Goal: Check status: Check status

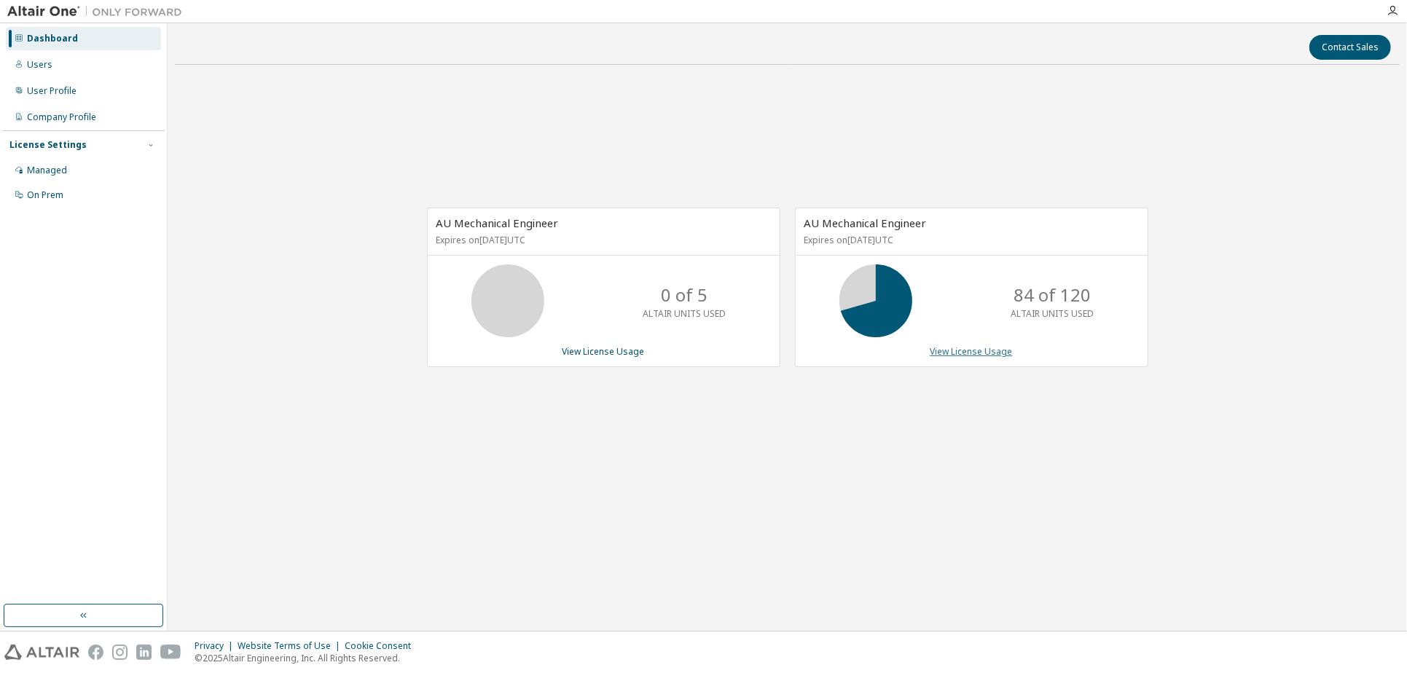
click at [969, 355] on link "View License Usage" at bounding box center [972, 351] width 82 height 12
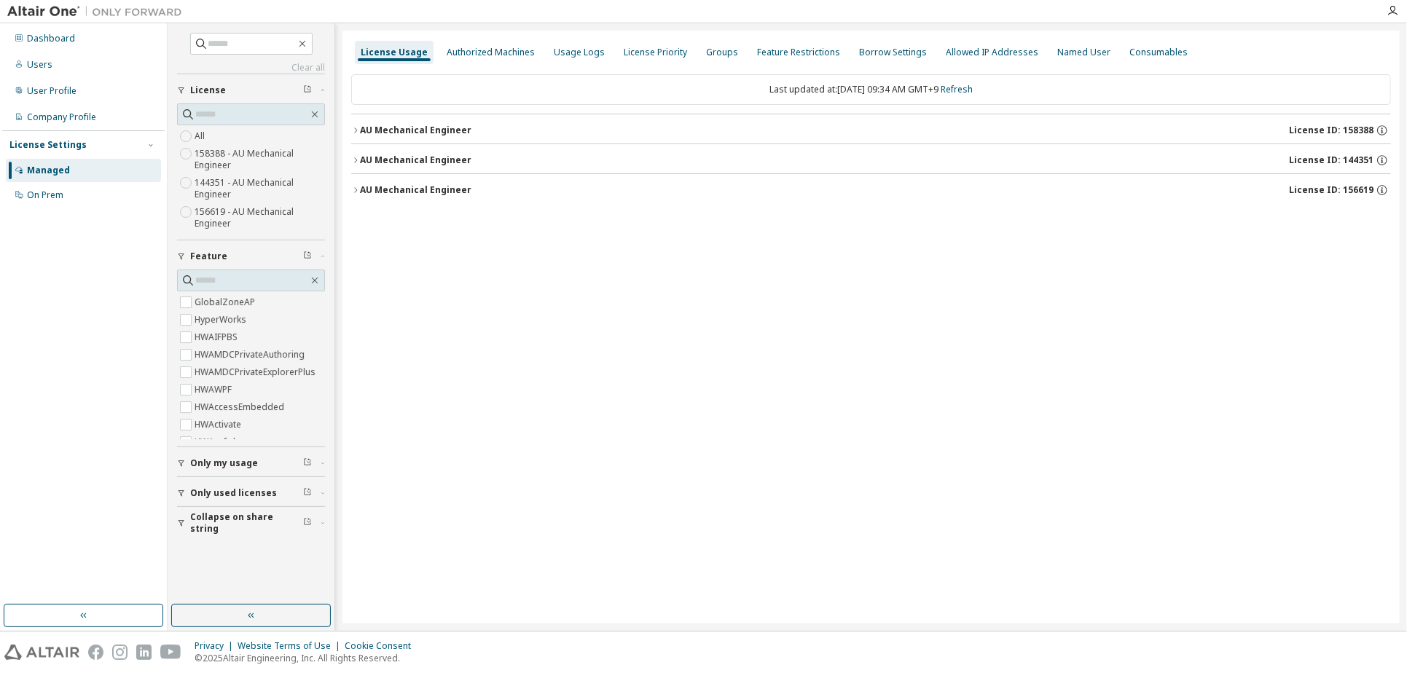
drag, startPoint x: 398, startPoint y: 129, endPoint x: 434, endPoint y: 148, distance: 40.4
click at [398, 129] on div "AU Mechanical Engineer" at bounding box center [416, 131] width 112 height 12
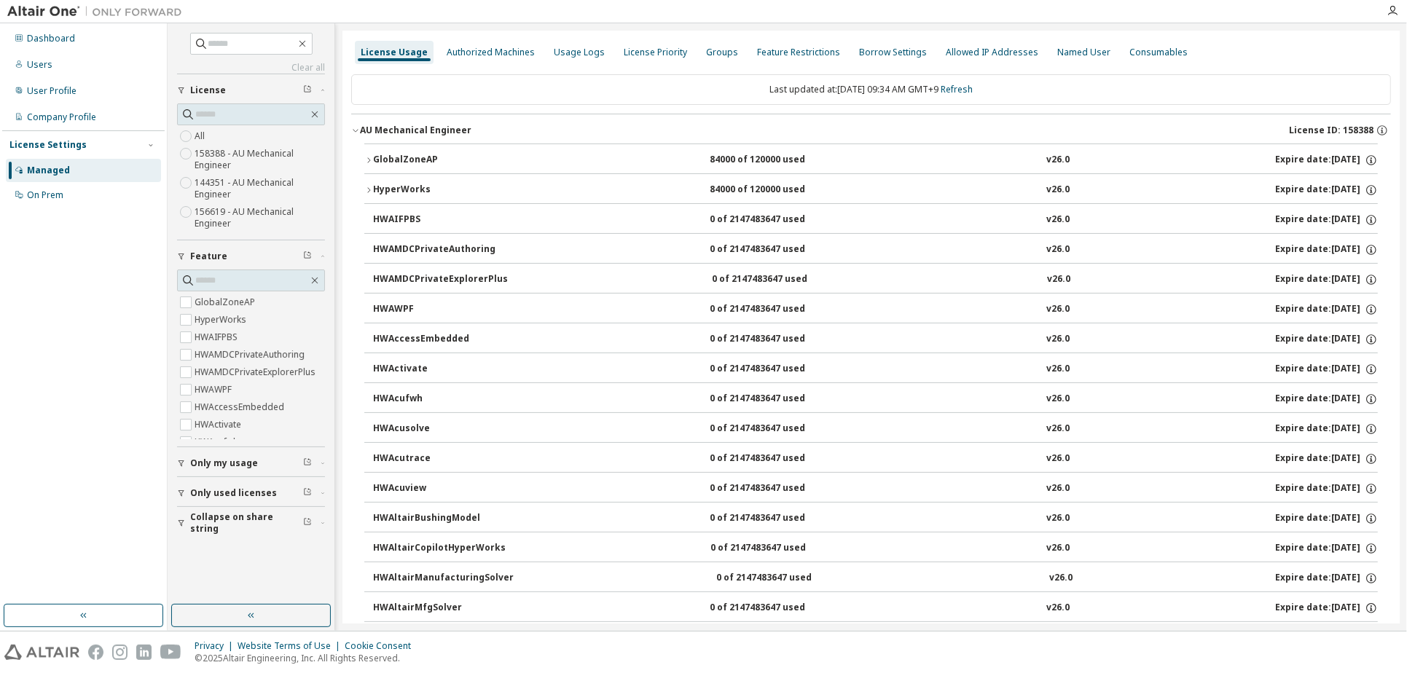
click at [407, 162] on div "GlobalZoneAP" at bounding box center [438, 160] width 131 height 13
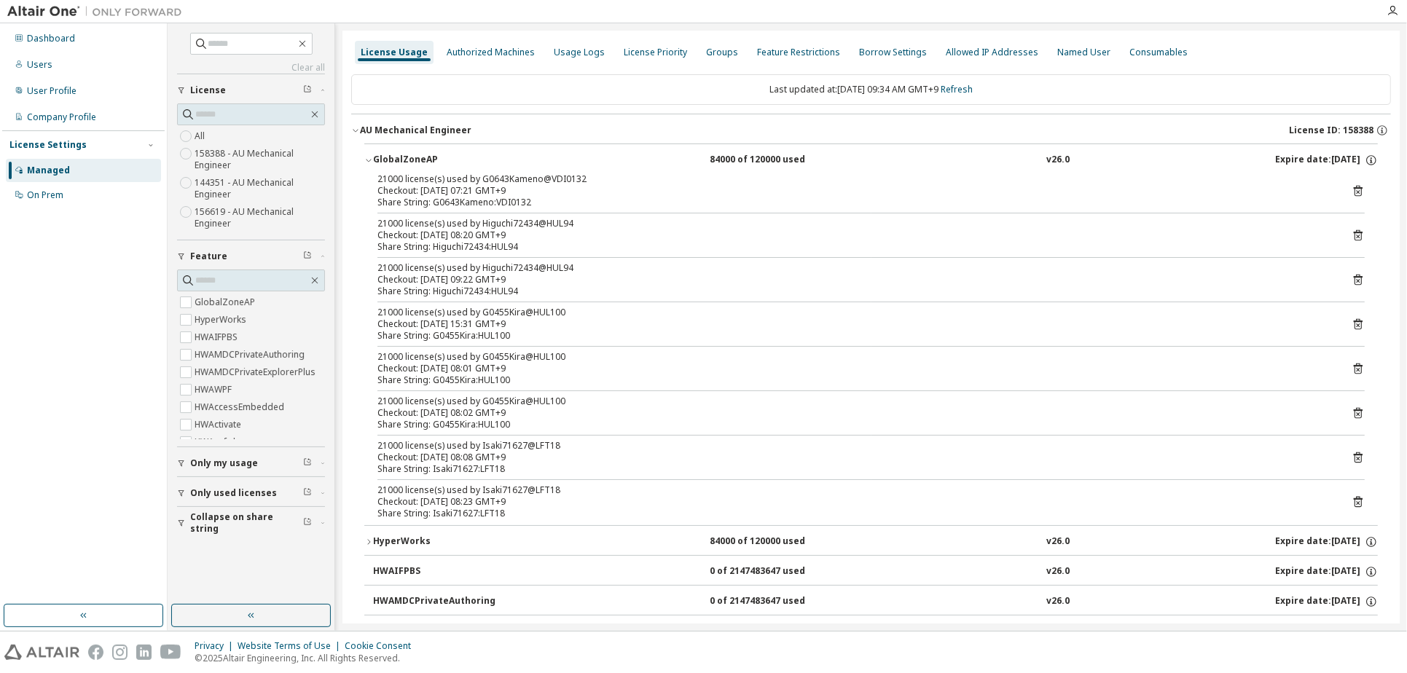
click at [388, 47] on div "License Usage" at bounding box center [394, 53] width 67 height 12
click at [972, 96] on div "Last updated at: [DATE] 09:34 AM GMT+9 Refresh" at bounding box center [871, 89] width 1040 height 31
click at [972, 93] on link "Refresh" at bounding box center [957, 89] width 32 height 12
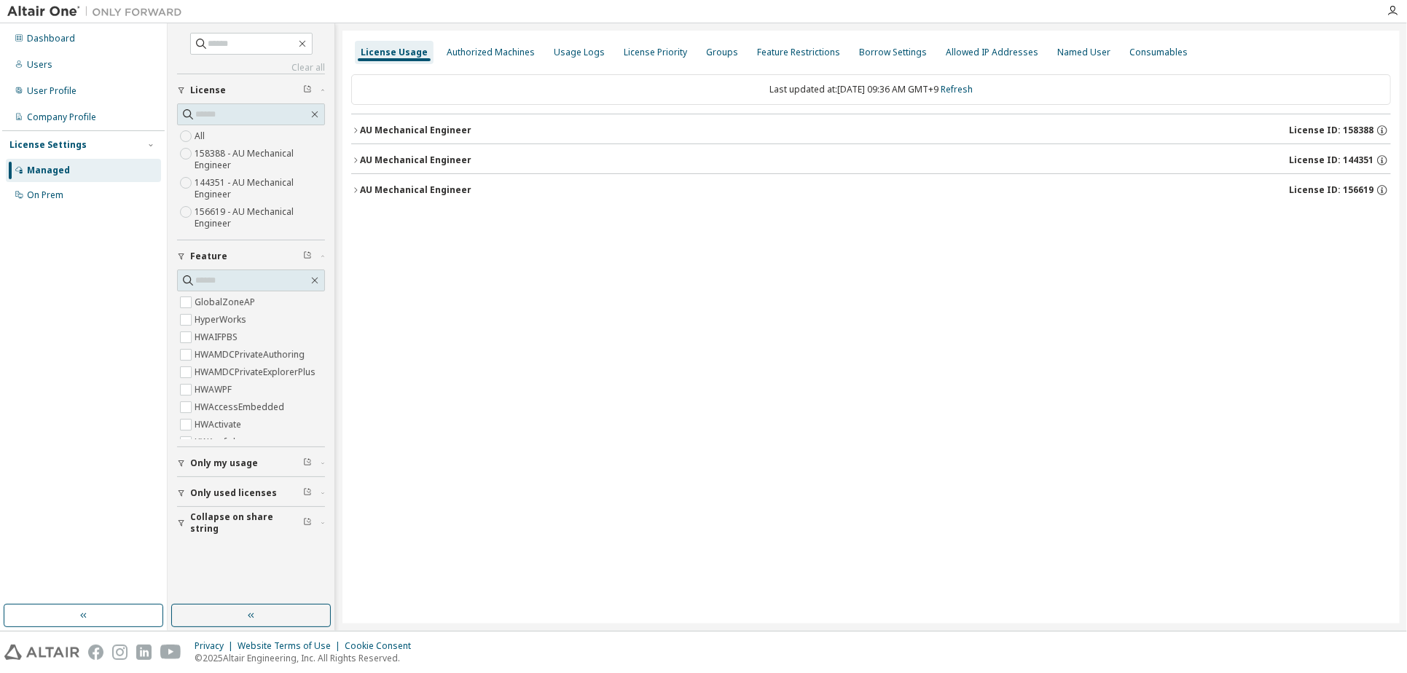
click at [458, 145] on button "AU Mechanical Engineer License ID: 144351" at bounding box center [871, 160] width 1040 height 32
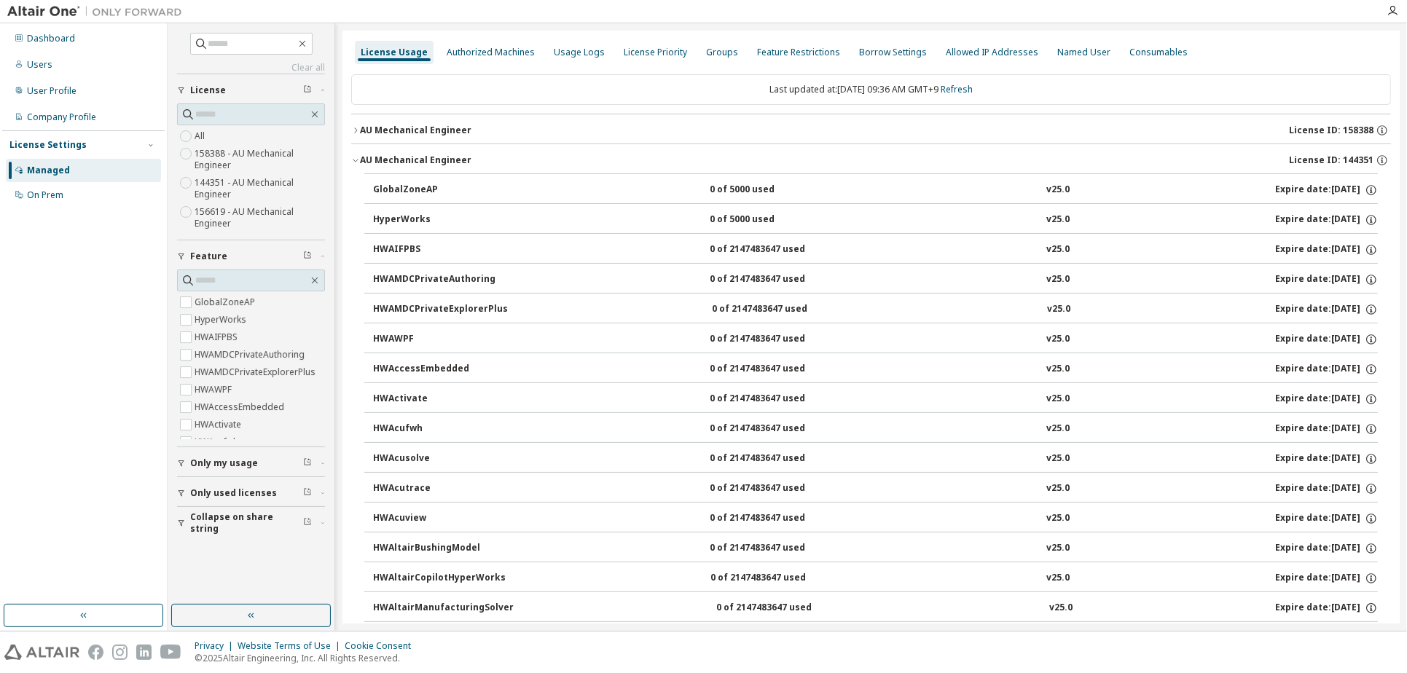
click at [461, 130] on div "AU Mechanical Engineer" at bounding box center [416, 131] width 112 height 12
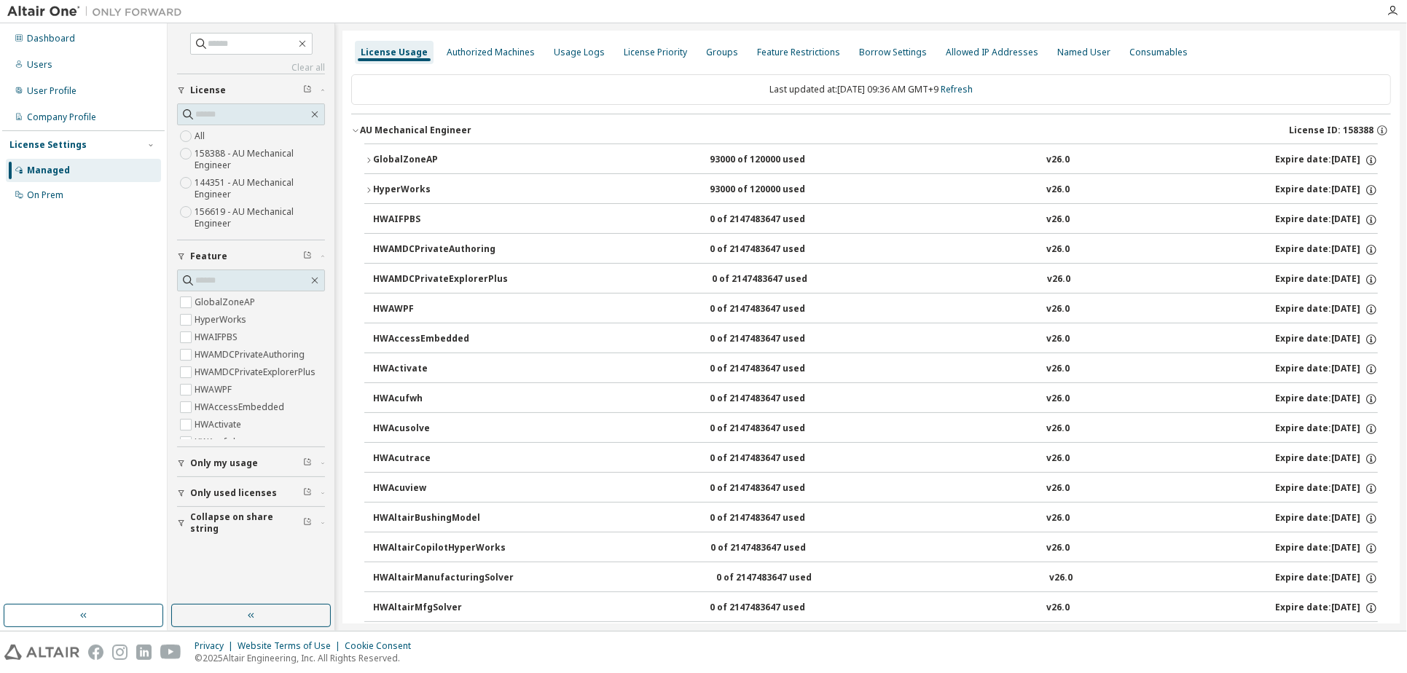
click at [448, 156] on div "GlobalZoneAP" at bounding box center [438, 160] width 131 height 13
